Goal: Information Seeking & Learning: Find specific fact

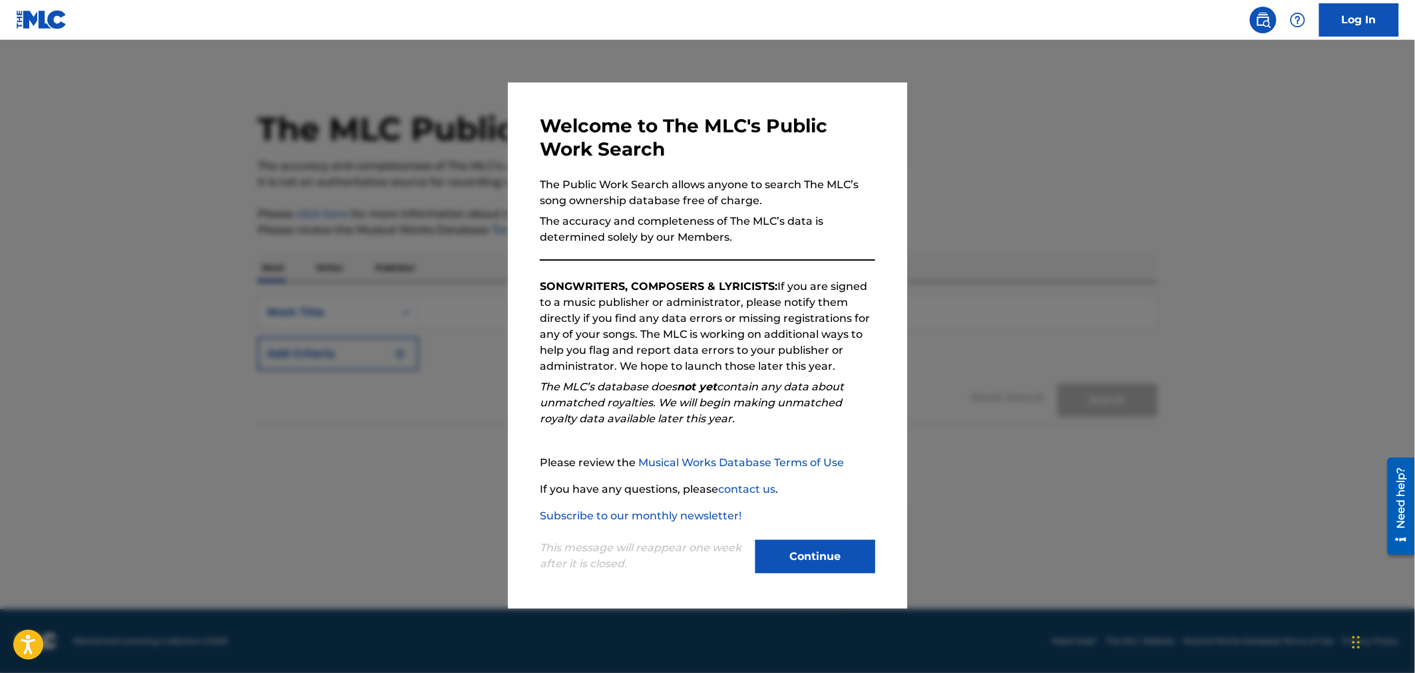
click at [831, 552] on button "Continue" at bounding box center [815, 556] width 120 height 33
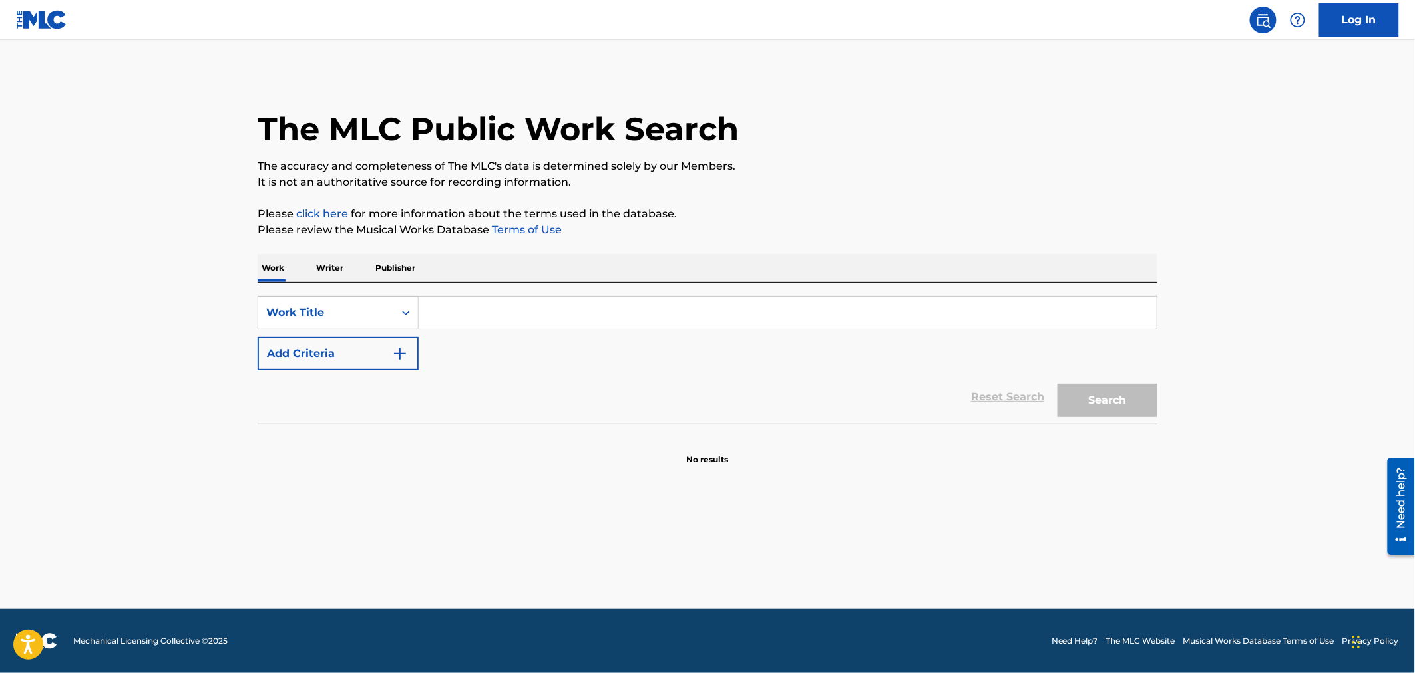
click at [584, 300] on div "Search Form" at bounding box center [788, 312] width 739 height 33
click at [584, 311] on input "Search Form" at bounding box center [788, 313] width 738 height 32
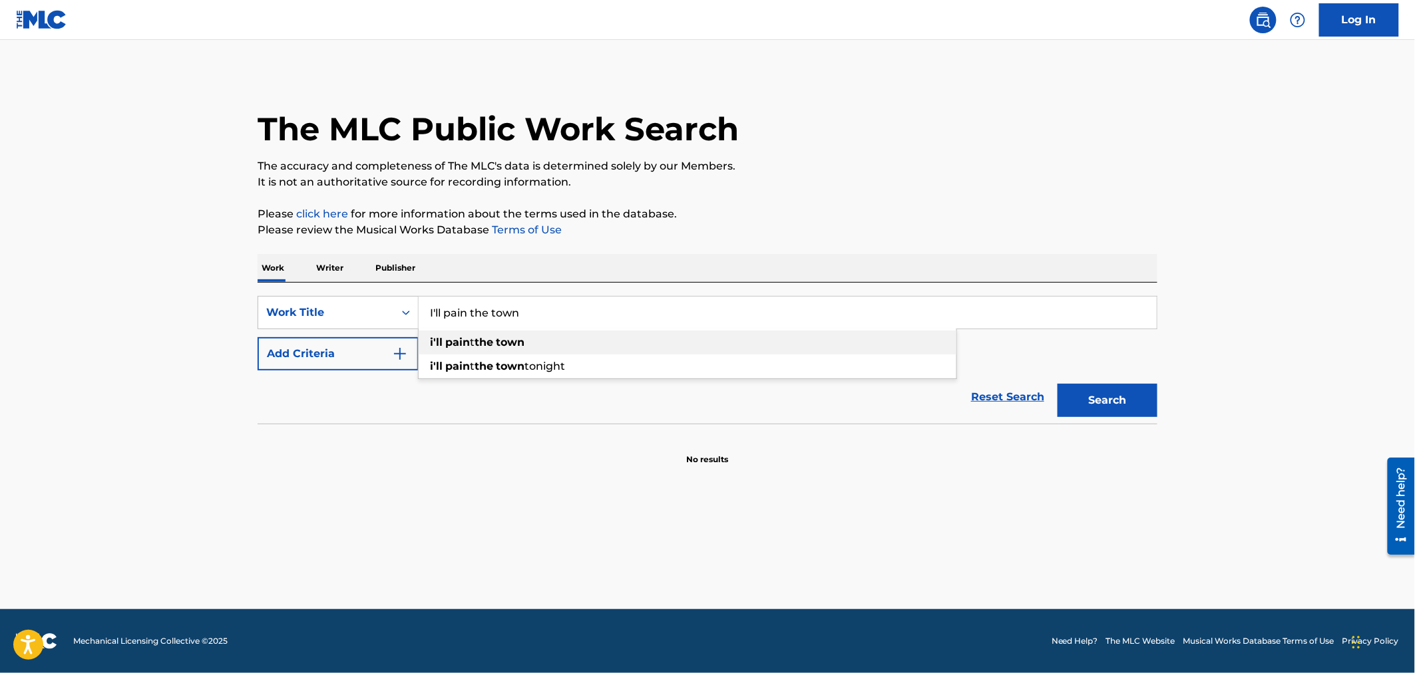
type input "I'll pain the town"
click at [588, 339] on div "i'll pain t the town" at bounding box center [688, 343] width 538 height 24
click at [356, 357] on button "Add Criteria" at bounding box center [338, 353] width 161 height 33
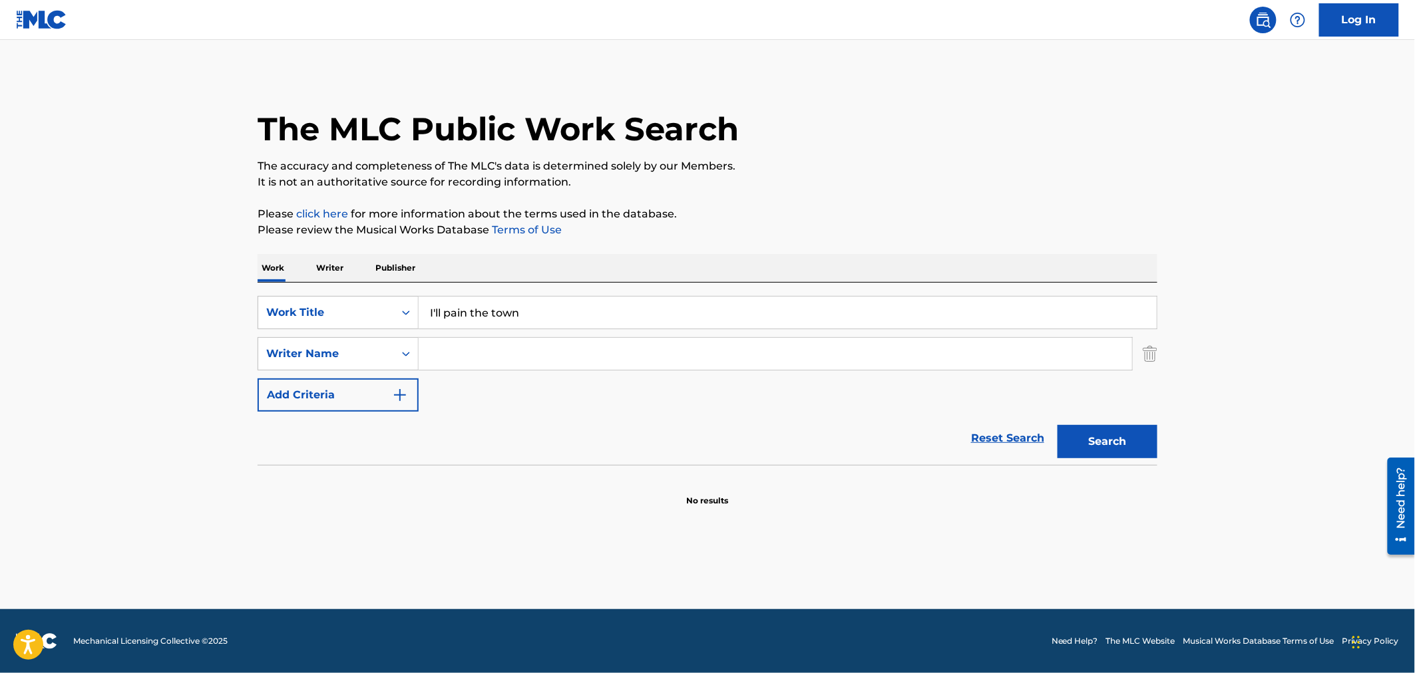
click at [511, 353] on input "Search Form" at bounding box center [775, 354] width 713 height 32
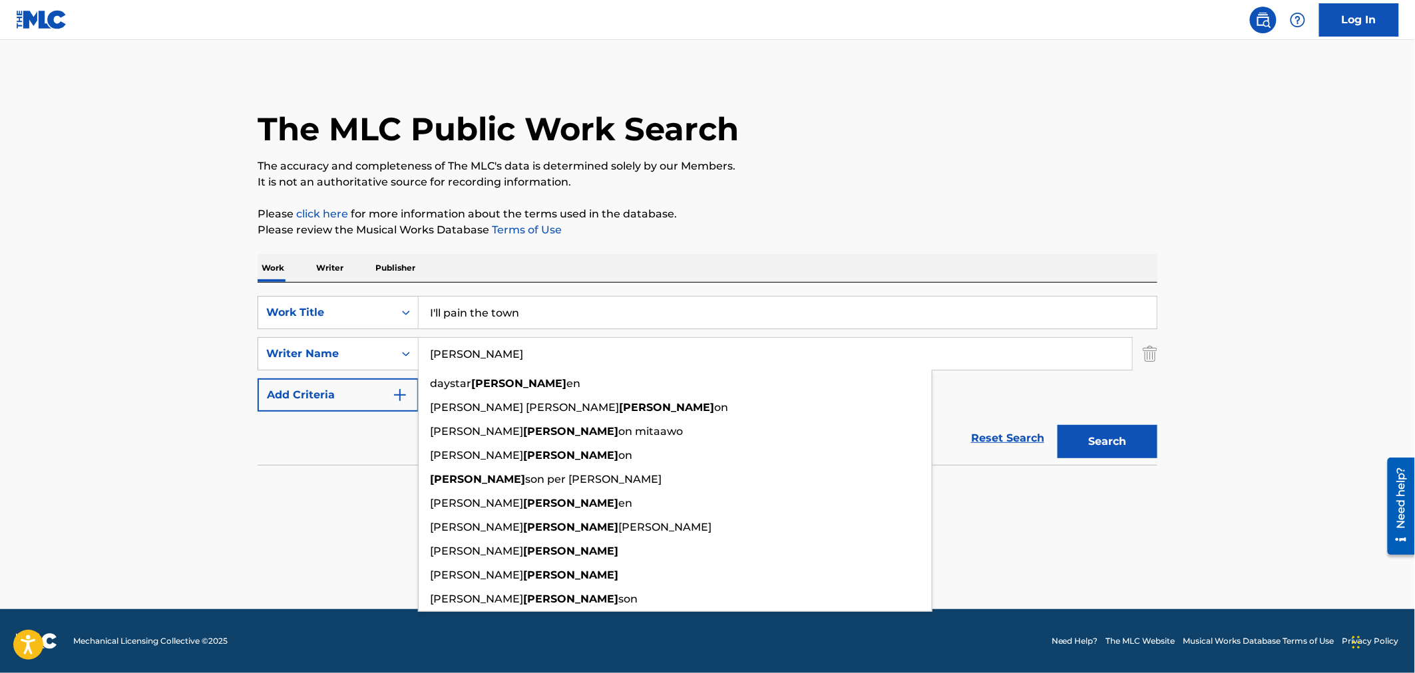
type input "[PERSON_NAME]"
click at [1207, 327] on main "The MLC Public Work Search The accuracy and completeness of The MLC's data is d…" at bounding box center [707, 325] width 1415 height 570
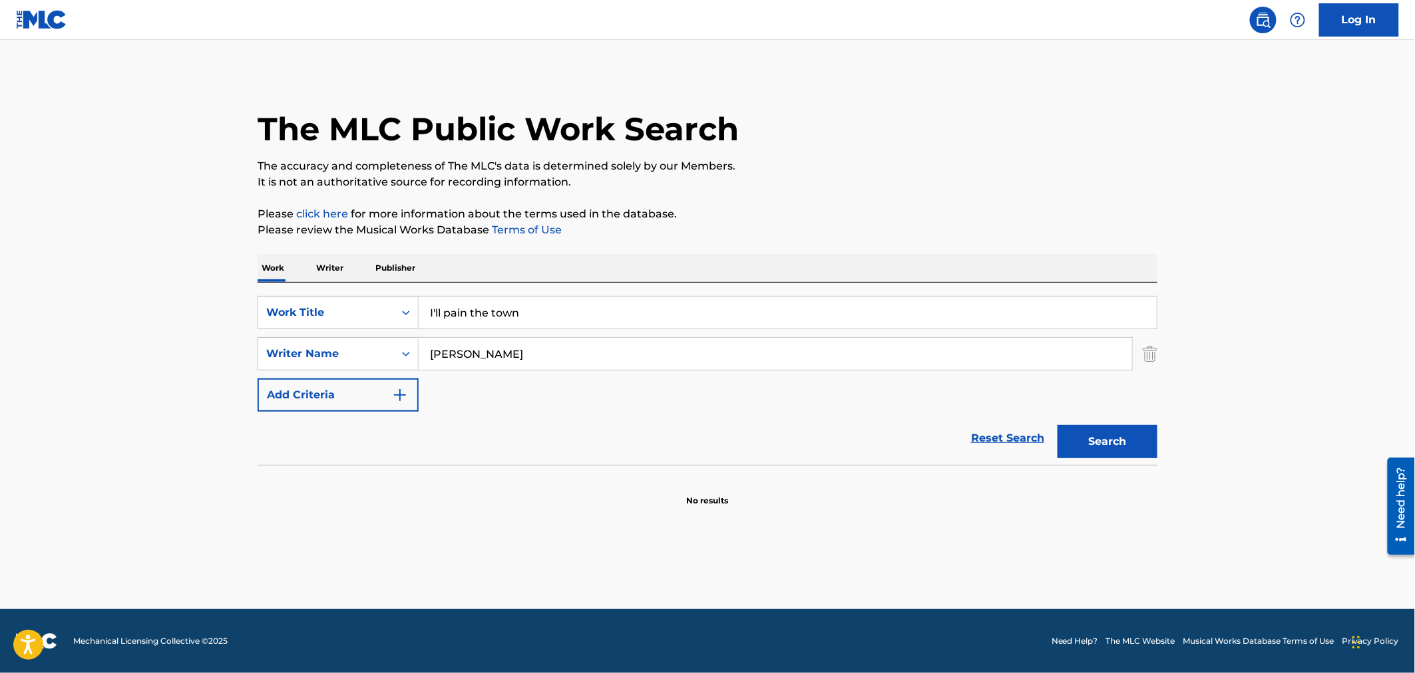
click at [1142, 436] on button "Search" at bounding box center [1107, 441] width 100 height 33
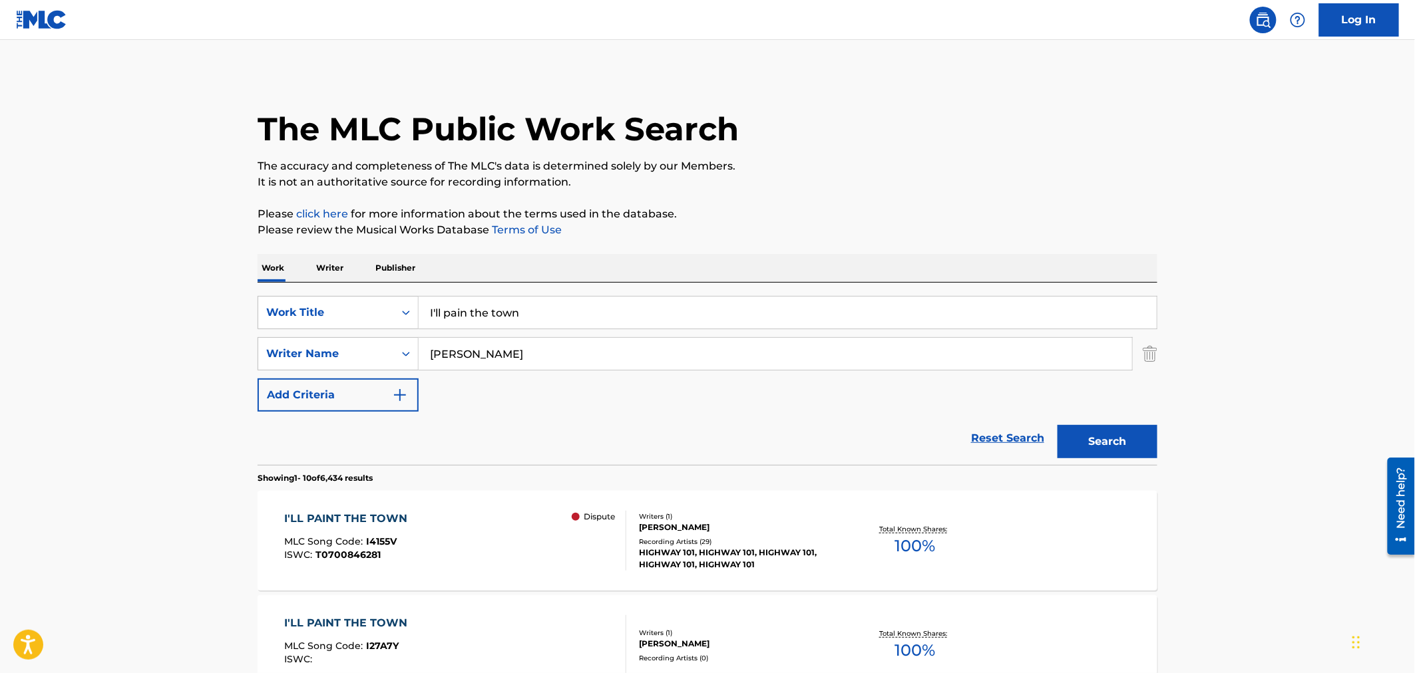
click at [807, 533] on div "[PERSON_NAME]" at bounding box center [739, 528] width 201 height 12
